Goal: Obtain resource: Obtain resource

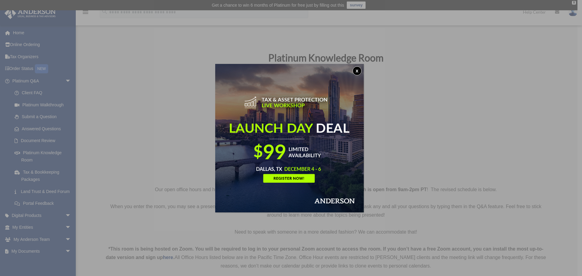
click at [361, 68] on button "x" at bounding box center [357, 70] width 9 height 9
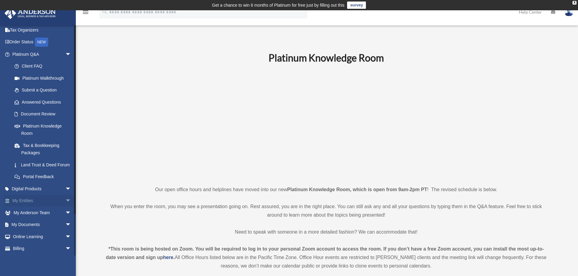
scroll to position [46, 0]
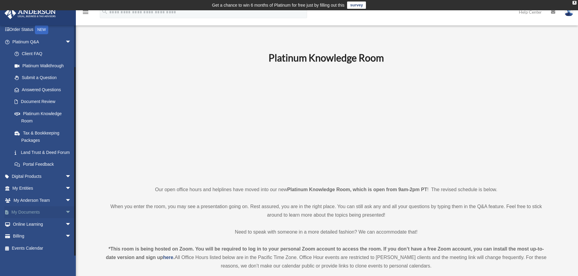
click at [65, 211] on span "arrow_drop_down" at bounding box center [71, 213] width 12 height 12
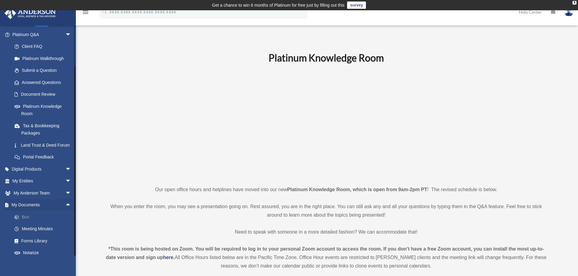
click at [29, 223] on link "Box" at bounding box center [44, 217] width 72 height 12
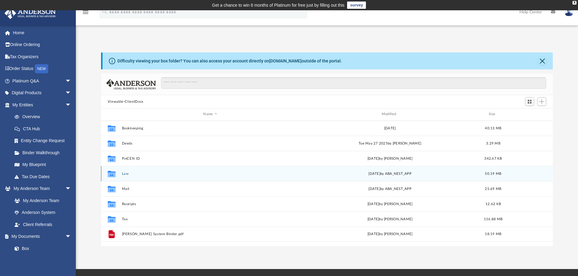
scroll to position [133, 447]
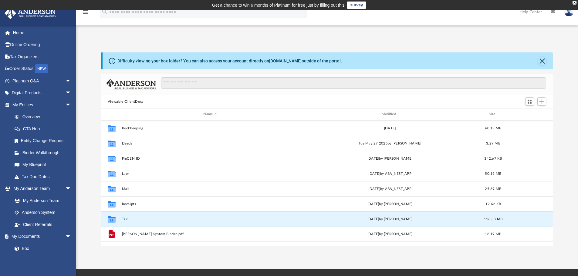
click at [126, 220] on button "Tax" at bounding box center [210, 220] width 177 height 4
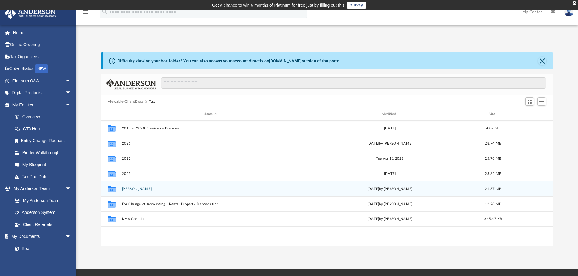
click at [132, 189] on button "[PERSON_NAME]" at bounding box center [210, 189] width 177 height 4
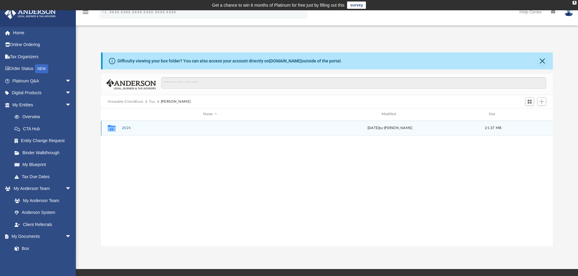
click at [127, 126] on button "2024" at bounding box center [210, 128] width 177 height 4
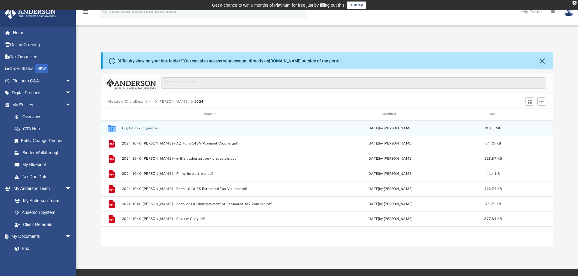
click at [134, 127] on button "Digital Tax Organizer" at bounding box center [210, 129] width 177 height 4
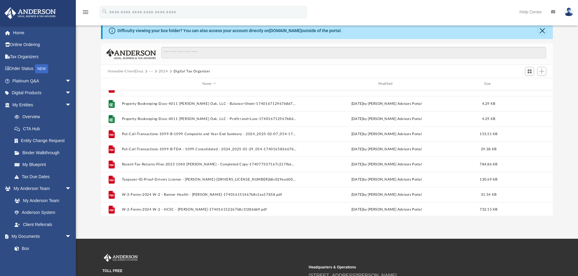
scroll to position [587, 0]
